Goal: Information Seeking & Learning: Learn about a topic

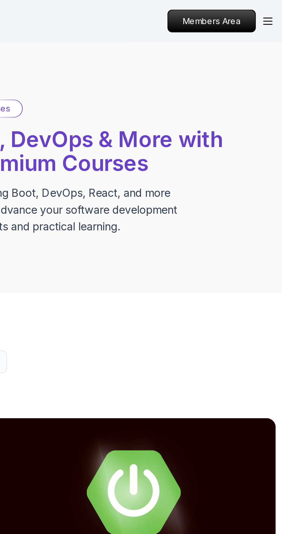
click at [277, 8] on icon "Open Menu" at bounding box center [274, 10] width 5 height 4
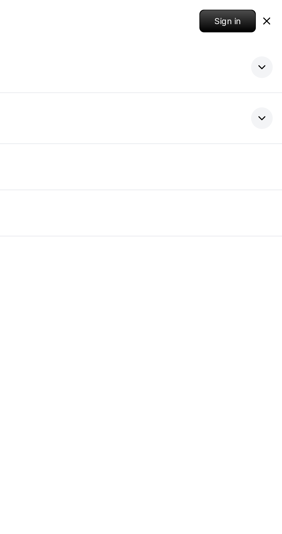
click at [274, 10] on icon at bounding box center [274, 10] width 3 height 3
